Goal: Transaction & Acquisition: Purchase product/service

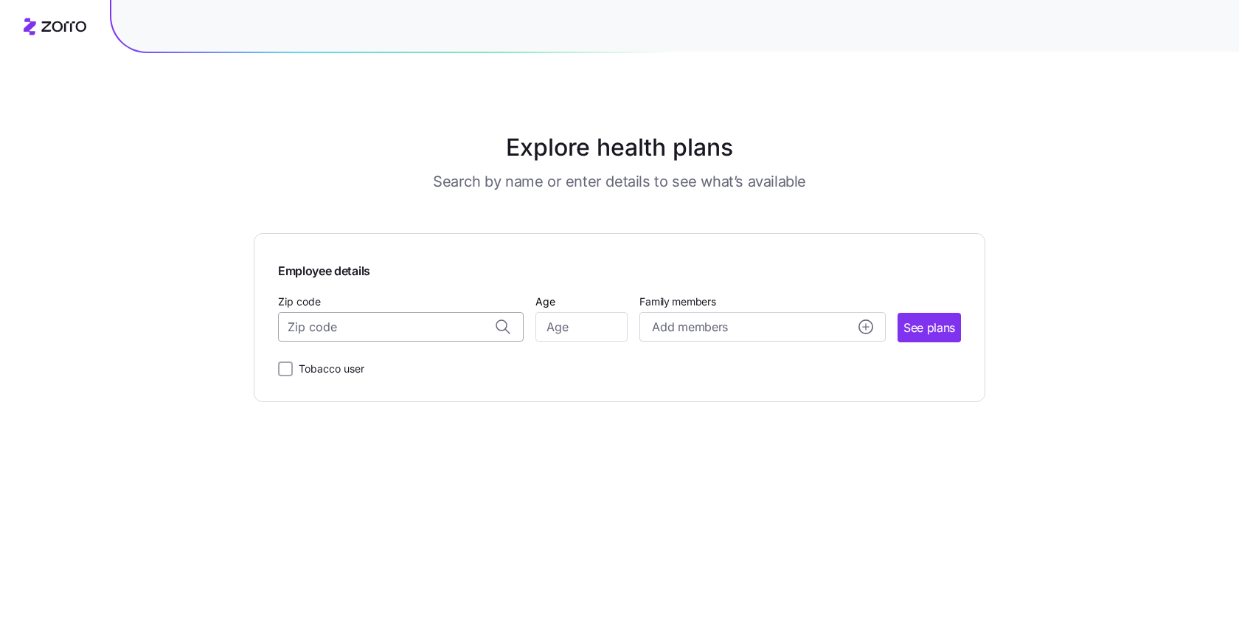
click at [408, 332] on input "Zip code" at bounding box center [401, 326] width 246 height 29
click at [377, 276] on span "Employee details" at bounding box center [619, 268] width 683 height 23
click at [292, 169] on div "Explore health plans Search by name or enter details to see what’s available" at bounding box center [619, 161] width 658 height 62
click at [307, 139] on h1 "Explore health plans" at bounding box center [619, 147] width 658 height 35
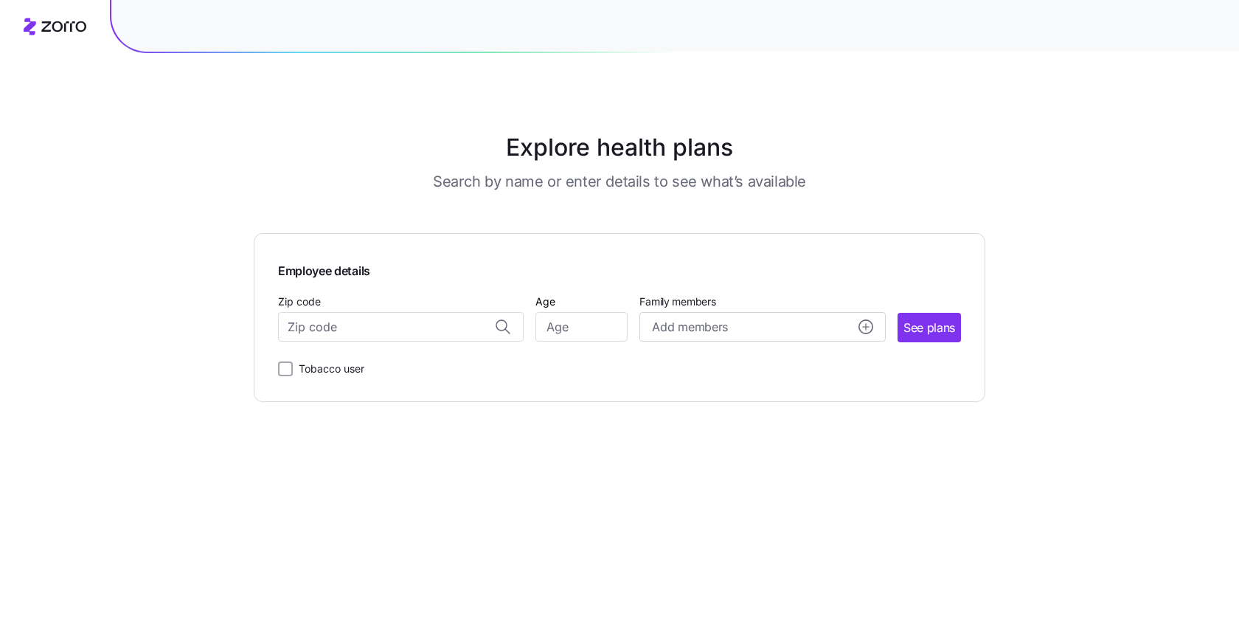
click at [313, 115] on main "Explore health plans Search by name or enter details to see what’s available Em…" at bounding box center [619, 316] width 731 height 633
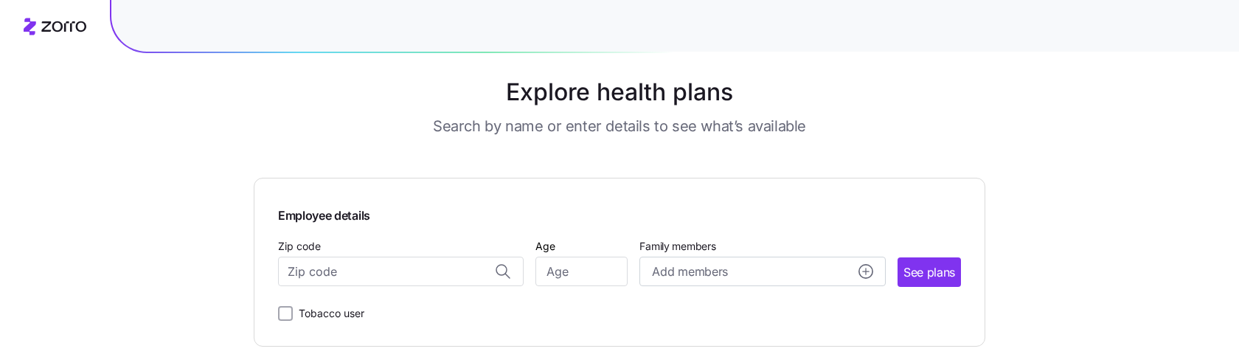
scroll to position [79, 0]
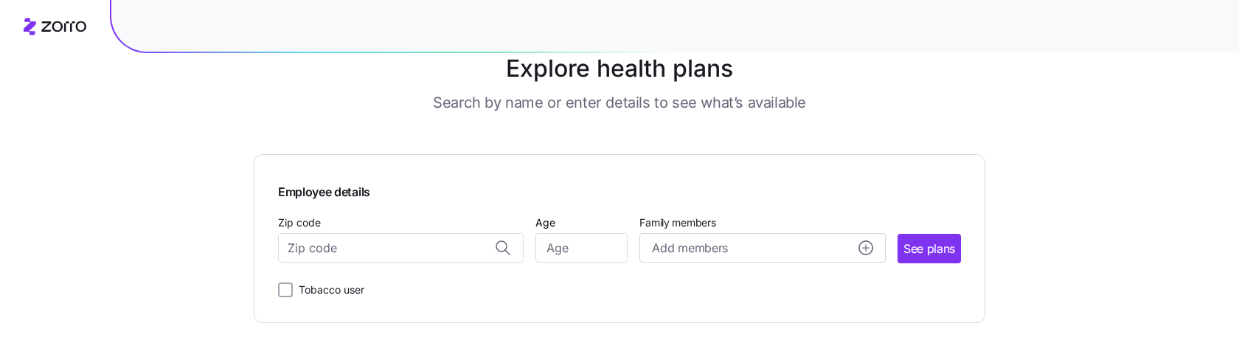
click at [382, 224] on div "Zip code" at bounding box center [401, 238] width 246 height 50
click at [379, 244] on input "Zip code" at bounding box center [401, 247] width 246 height 29
click at [352, 274] on div "79999, El Paso County, TX" at bounding box center [401, 287] width 230 height 30
type input "79999, El Paso County, TX"
click at [591, 244] on input "Age" at bounding box center [581, 247] width 92 height 29
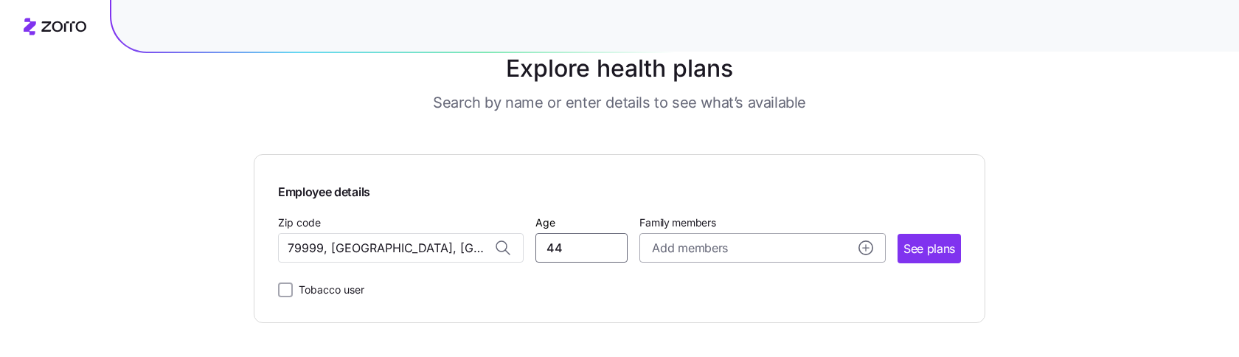
type input "44"
click at [676, 254] on span "Add members" at bounding box center [689, 248] width 75 height 18
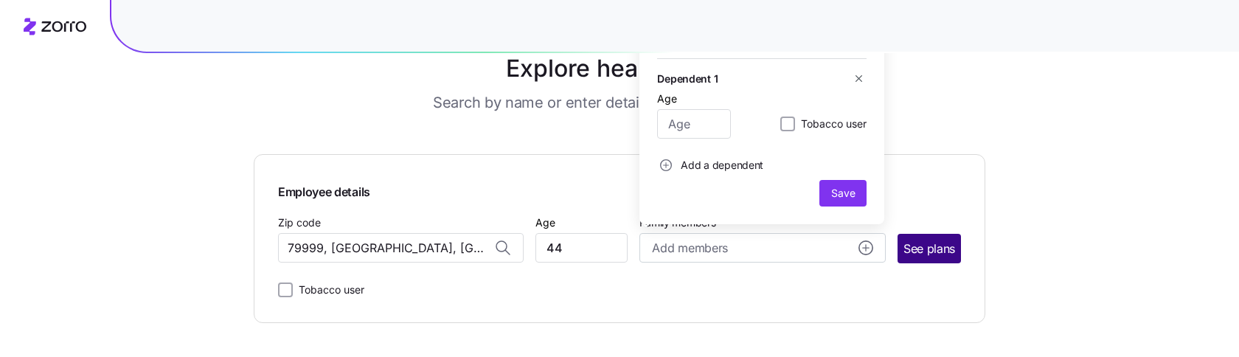
click at [908, 260] on button "See plans" at bounding box center [928, 248] width 63 height 29
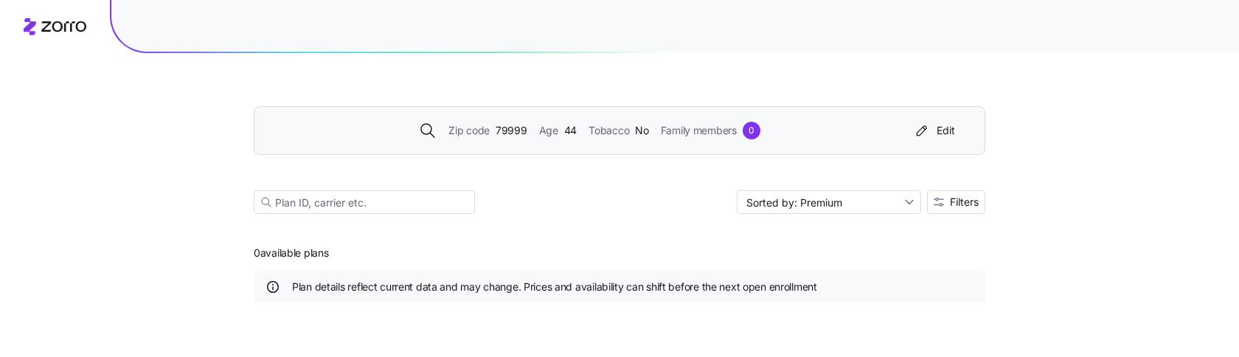
click at [526, 151] on div "Zip code 79999 Age 44 Tobacco No Family members 0 Edit" at bounding box center [619, 130] width 731 height 49
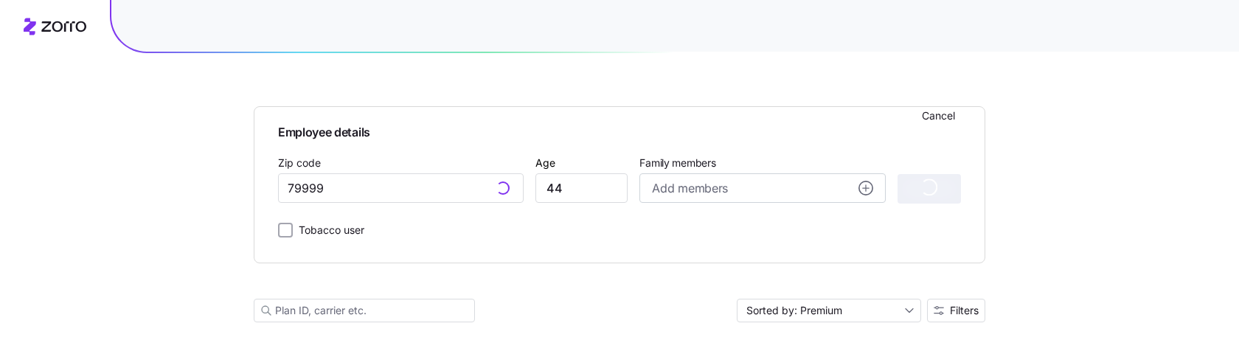
type input "79999, El Paso County, TX"
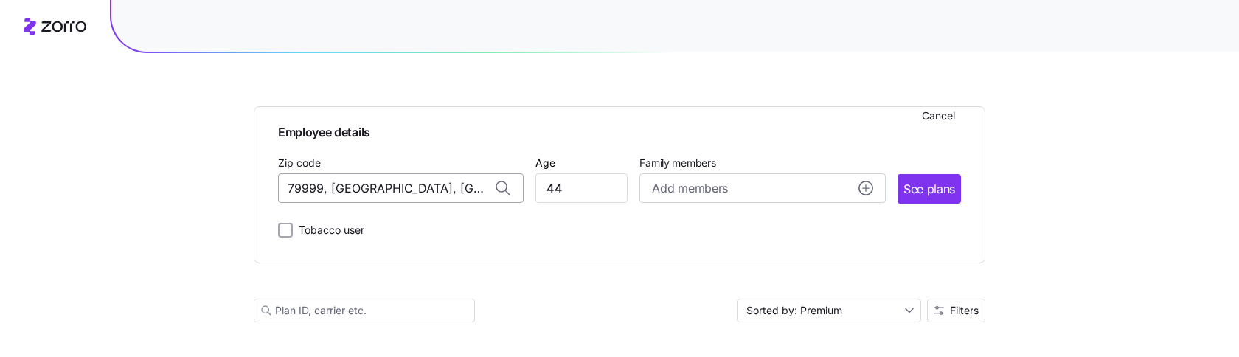
click at [398, 192] on input "79999, El Paso County, TX" at bounding box center [401, 187] width 246 height 29
click at [563, 189] on input "44" at bounding box center [581, 187] width 92 height 29
type input "33"
click at [906, 187] on span "See plans" at bounding box center [929, 189] width 52 height 18
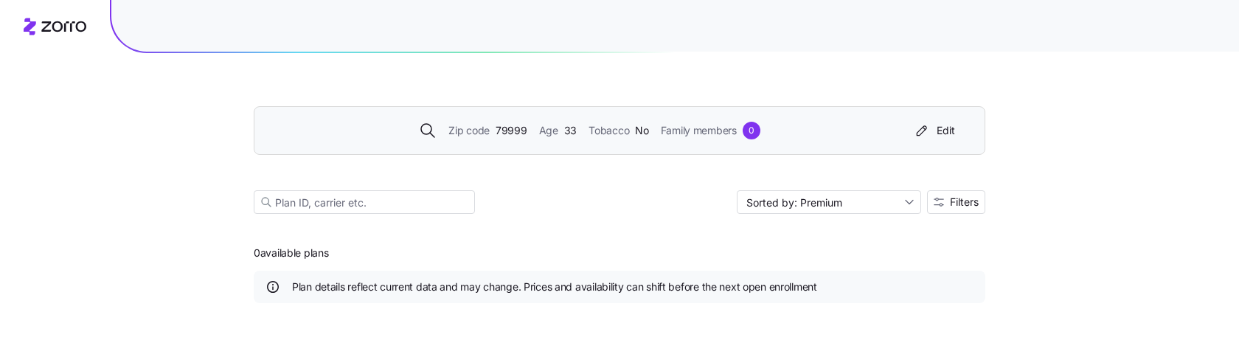
click at [866, 142] on div "Zip code 79999 Age 33 Tobacco No Family members 0 Edit" at bounding box center [619, 130] width 731 height 49
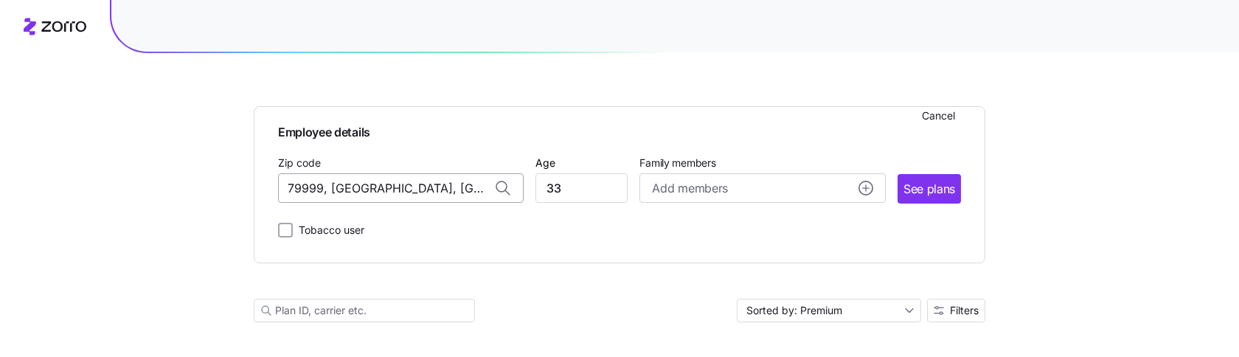
click at [394, 188] on input "79999, El Paso County, TX" at bounding box center [401, 187] width 246 height 29
click at [315, 188] on input "79999, El Paso County, TX" at bounding box center [401, 187] width 246 height 29
click at [323, 189] on input "79999, El Paso County, TX" at bounding box center [401, 187] width 246 height 29
type input "79999, El Paso County, TX"
click at [927, 184] on span "See plans" at bounding box center [929, 189] width 52 height 18
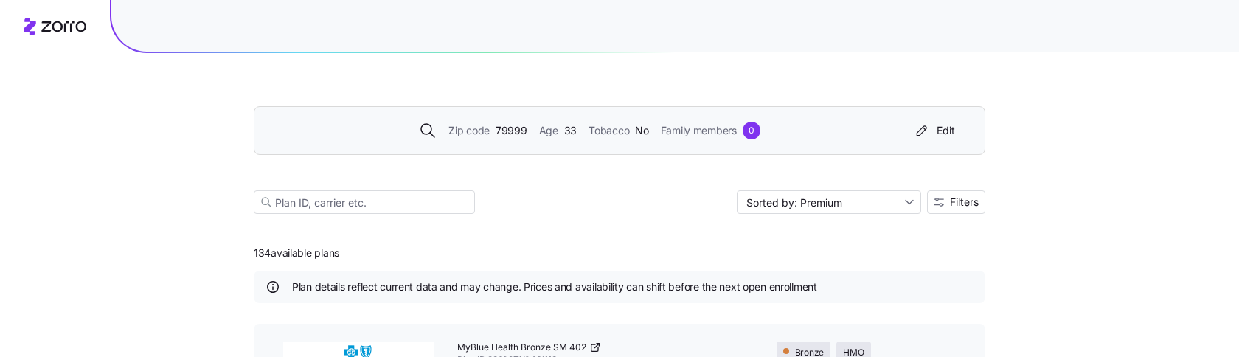
click at [485, 146] on div "Zip code 79999 Age 33 Tobacco No Family members 0 Edit" at bounding box center [619, 130] width 731 height 49
